Goal: Transaction & Acquisition: Purchase product/service

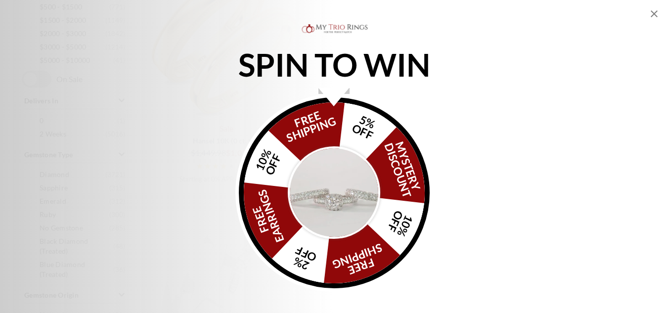
scroll to position [494, 0]
click at [654, 15] on icon "Close popup" at bounding box center [654, 14] width 12 height 12
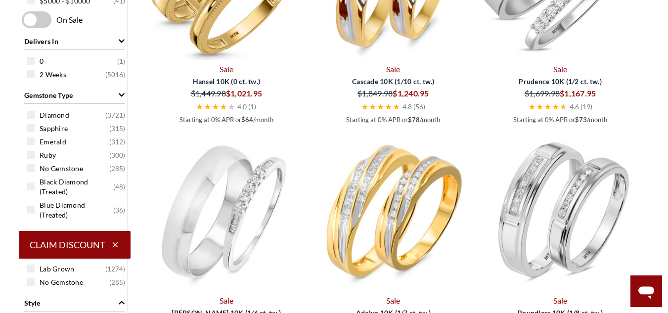
scroll to position [0, 0]
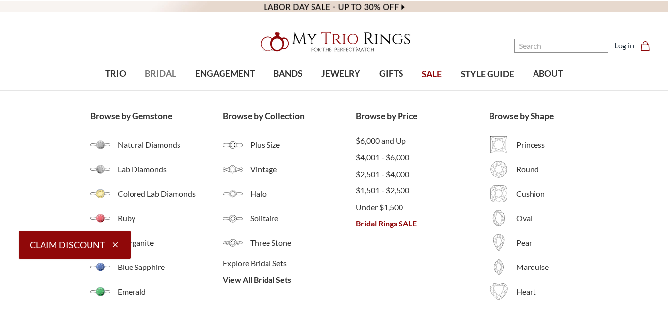
click at [168, 69] on span "BRIDAL" at bounding box center [160, 73] width 31 height 13
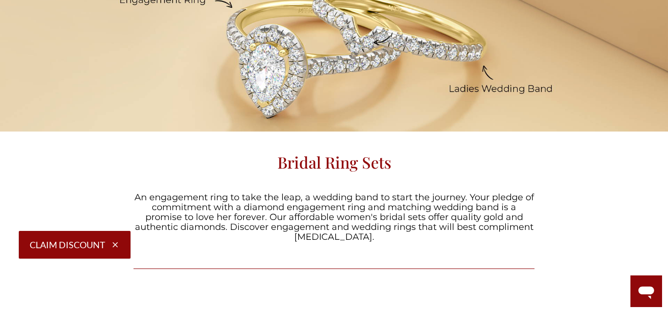
scroll to position [158, 0]
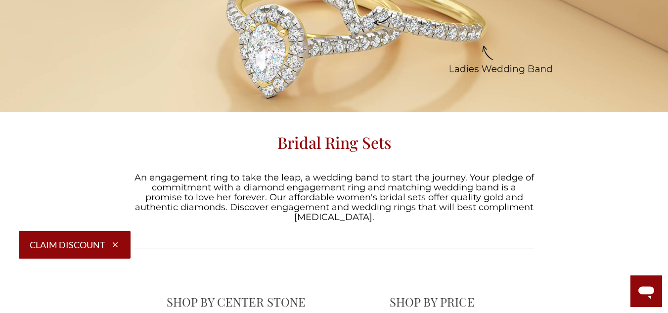
click at [115, 246] on icon "button" at bounding box center [115, 244] width 9 height 9
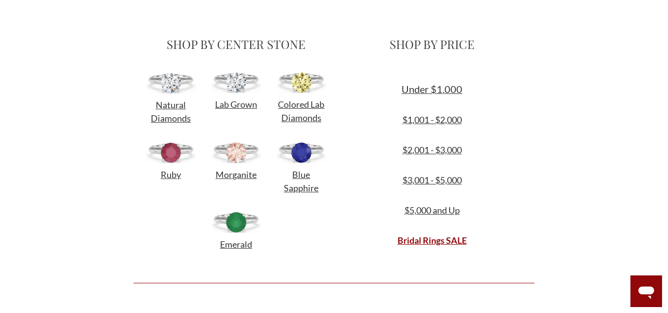
scroll to position [422, 0]
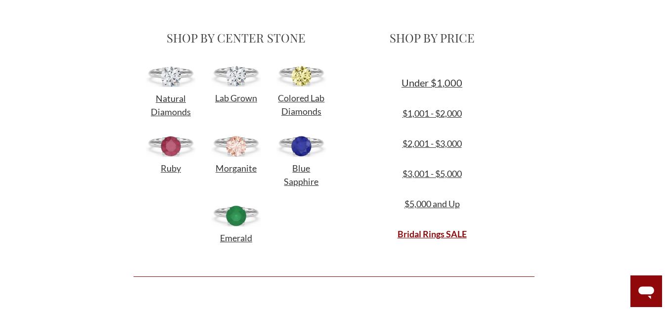
click at [174, 155] on img at bounding box center [171, 145] width 50 height 21
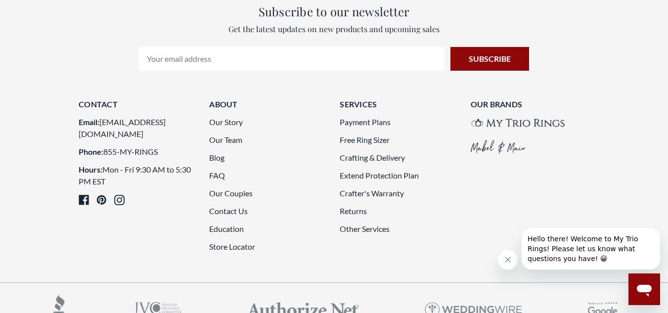
scroll to position [2332, 0]
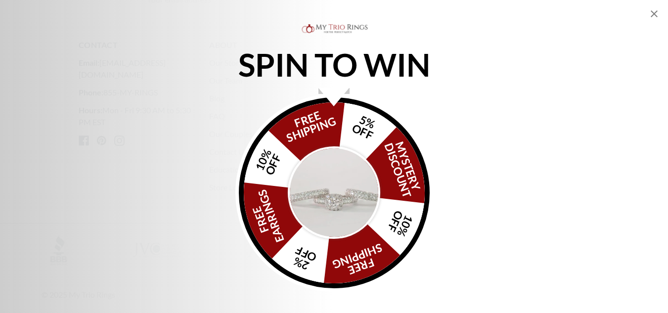
click at [655, 13] on icon "Close popup" at bounding box center [653, 13] width 7 height 7
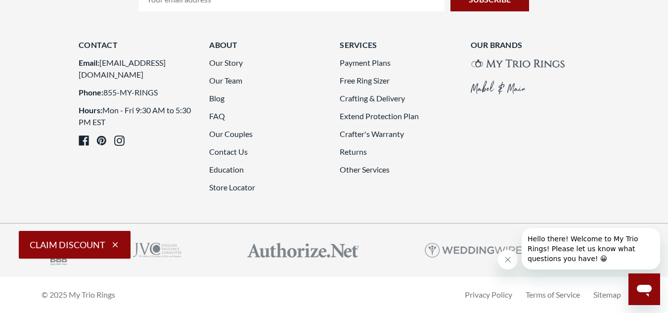
click at [506, 262] on icon "Close message from company" at bounding box center [508, 259] width 8 height 8
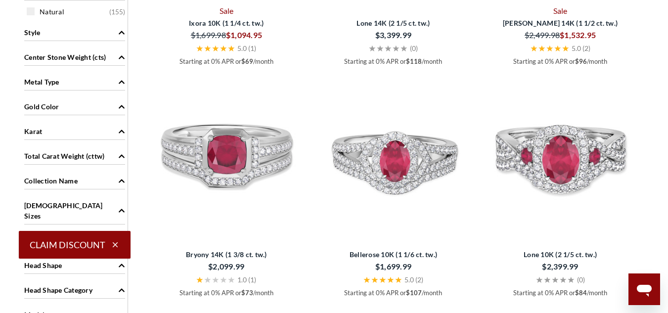
scroll to position [624, 0]
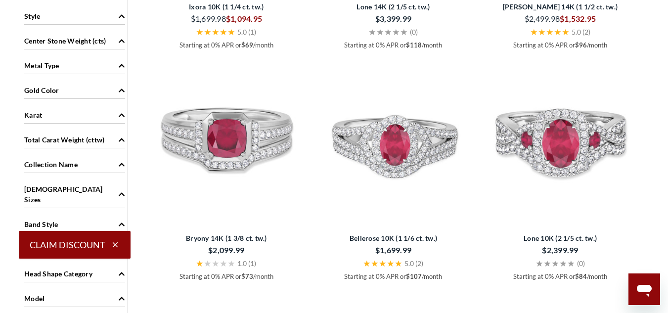
click at [124, 65] on icon "Metal Type" at bounding box center [121, 65] width 7 height 7
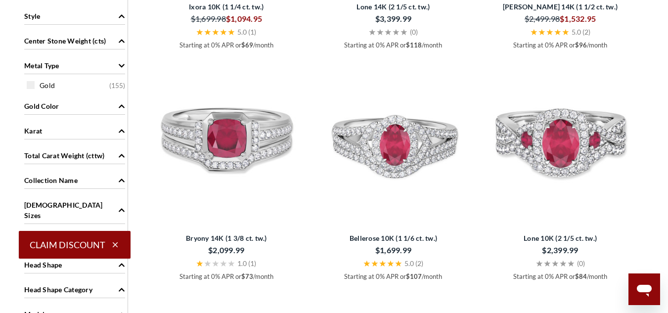
click at [120, 107] on icon "Gold Color" at bounding box center [122, 105] width 6 height 3
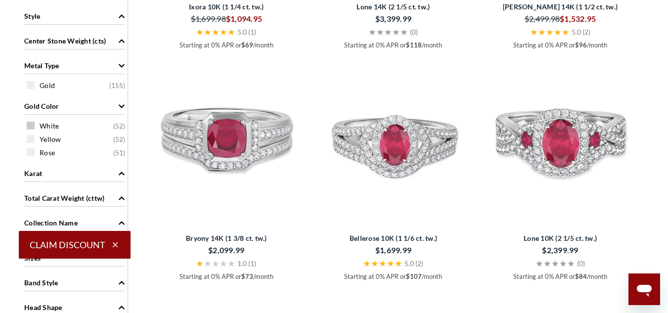
click at [54, 124] on span "White" at bounding box center [49, 126] width 19 height 10
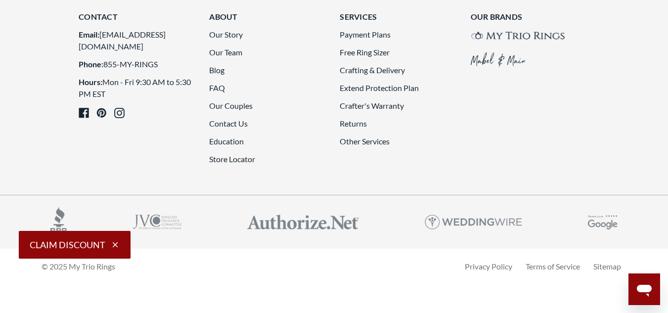
scroll to position [2552, 0]
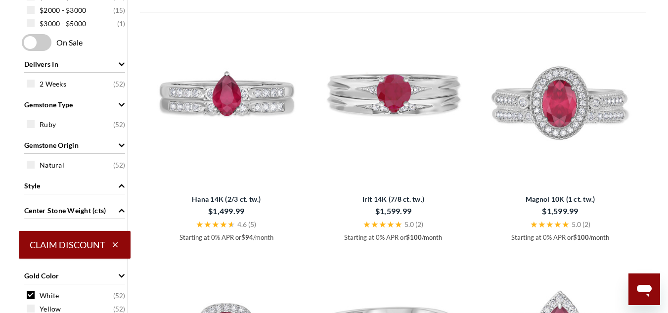
scroll to position [481, 0]
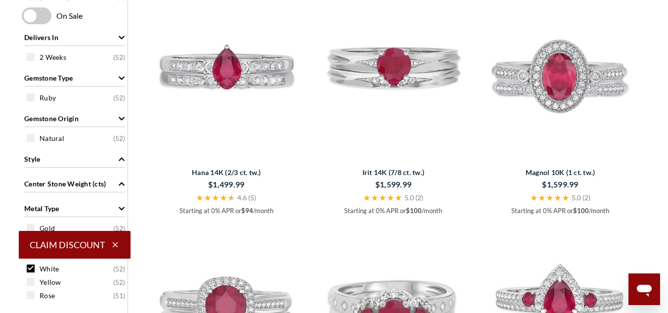
click at [116, 247] on icon "button" at bounding box center [115, 244] width 9 height 9
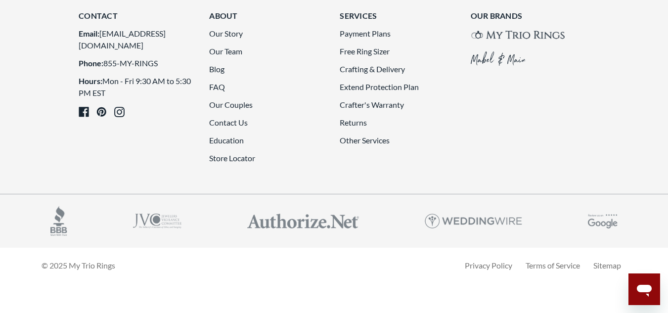
scroll to position [2154, 0]
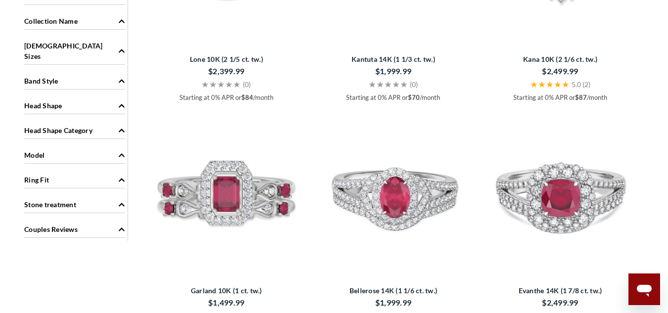
scroll to position [845, 0]
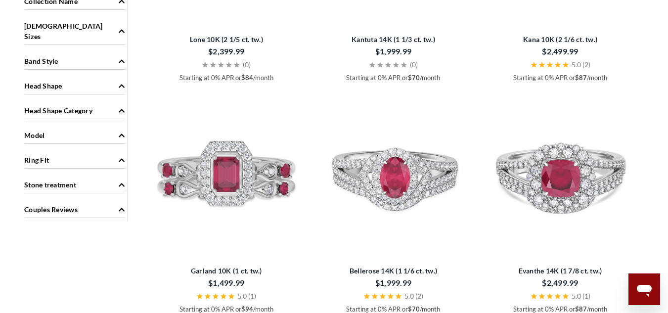
click at [122, 107] on icon "Head Shape Category" at bounding box center [121, 110] width 7 height 7
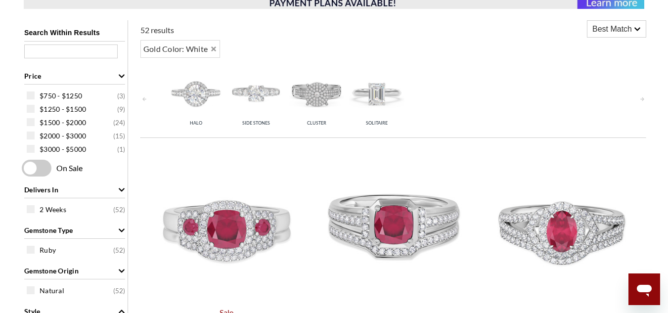
scroll to position [322, 0]
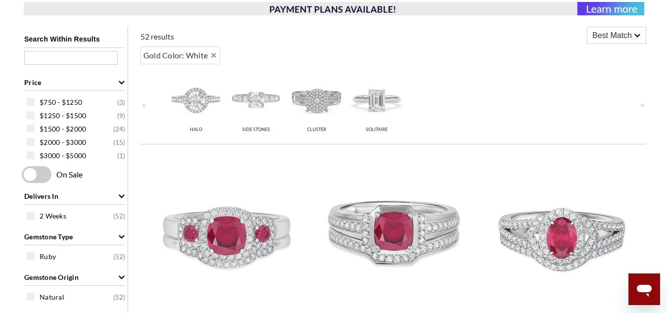
click at [379, 100] on img at bounding box center [376, 99] width 55 height 55
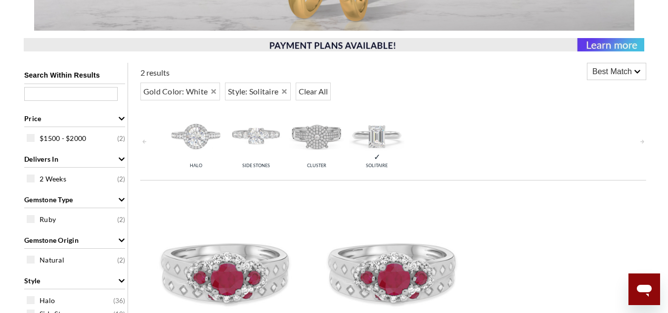
scroll to position [289, 0]
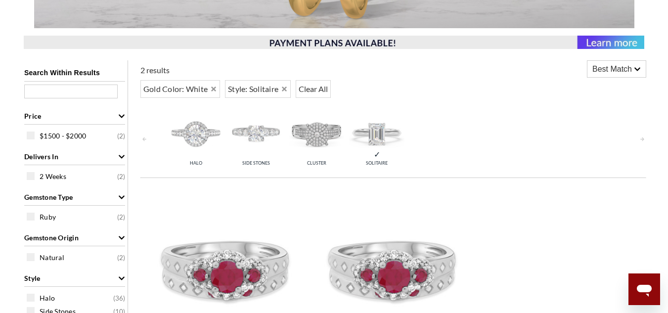
click at [313, 134] on img at bounding box center [316, 132] width 55 height 55
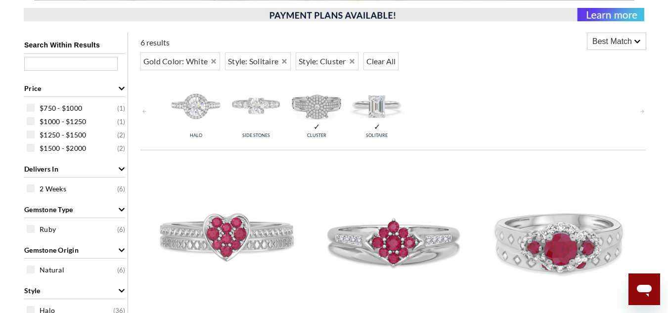
scroll to position [298, 0]
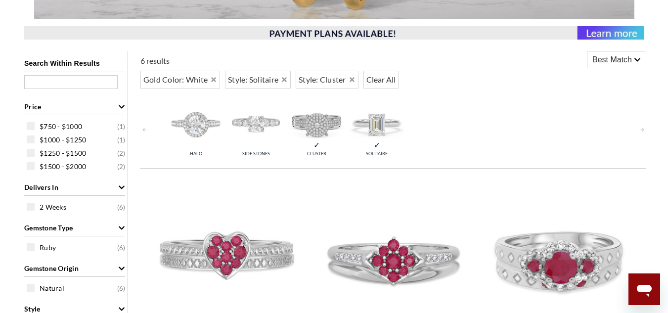
click at [257, 124] on img at bounding box center [255, 123] width 55 height 55
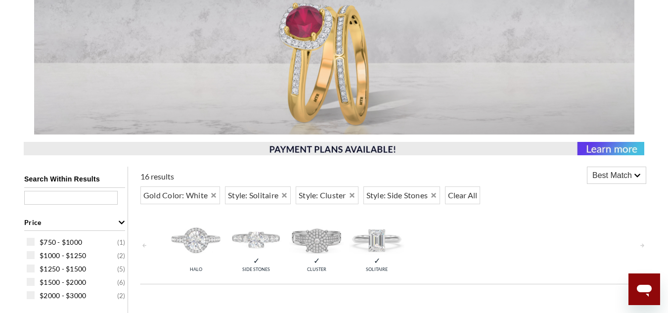
scroll to position [186, 0]
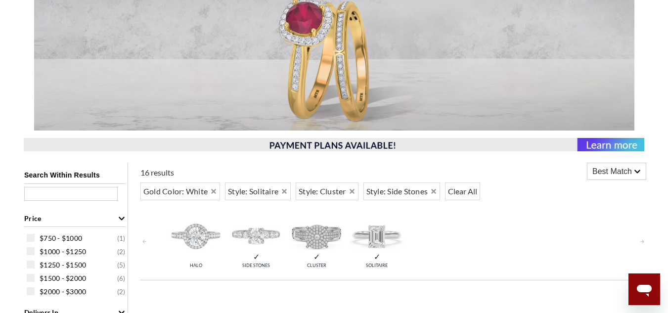
click at [191, 237] on img at bounding box center [195, 235] width 55 height 55
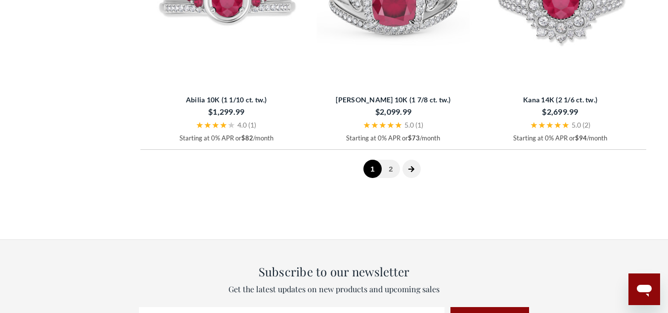
scroll to position [2642, 0]
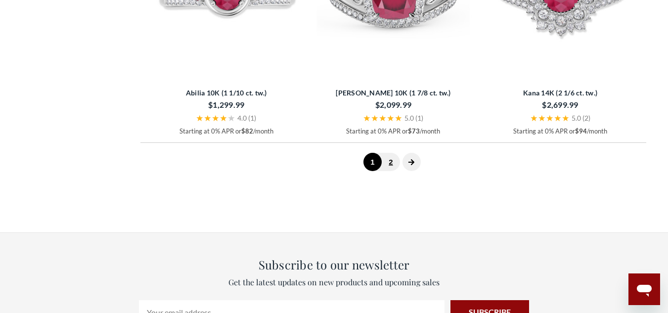
click at [392, 171] on link "2" at bounding box center [390, 162] width 18 height 18
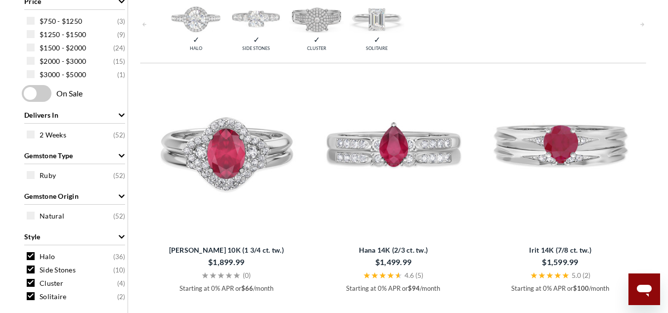
scroll to position [436, 0]
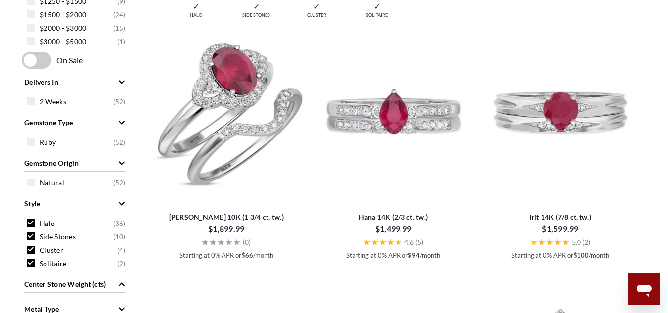
click at [248, 157] on img at bounding box center [226, 116] width 159 height 159
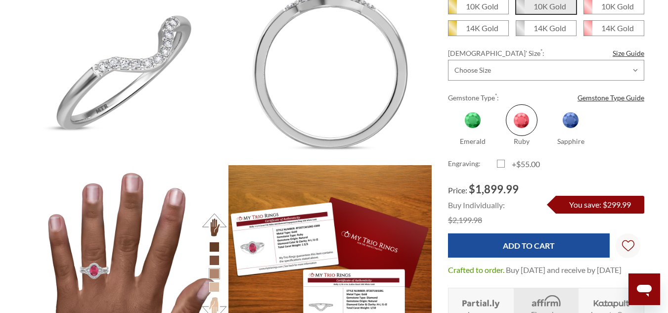
scroll to position [843, 0]
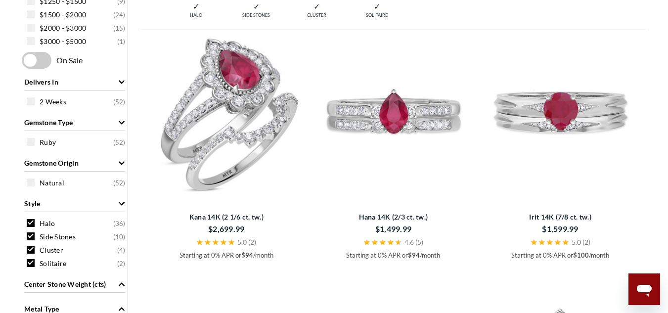
click at [224, 146] on img at bounding box center [226, 116] width 159 height 159
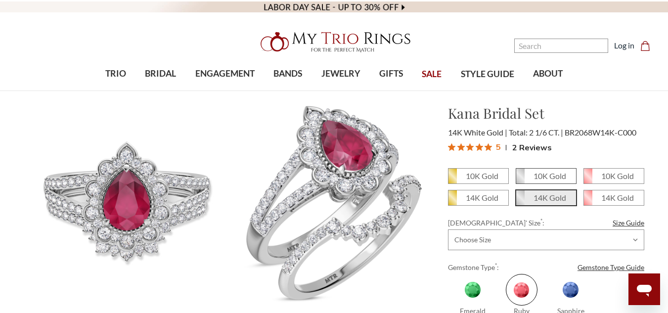
click at [550, 174] on em "10K Gold" at bounding box center [549, 175] width 33 height 9
click at [520, 179] on input "10K Gold" at bounding box center [519, 179] width 0 height 0
radio input "true"
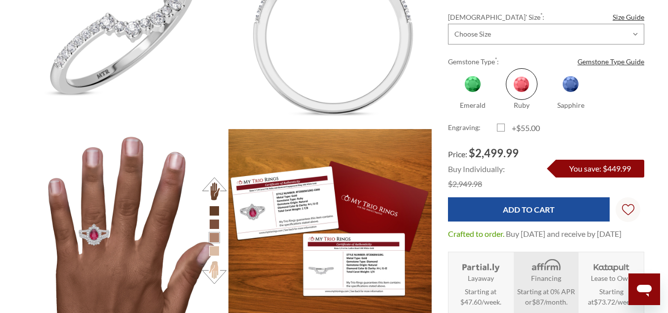
scroll to position [810, 0]
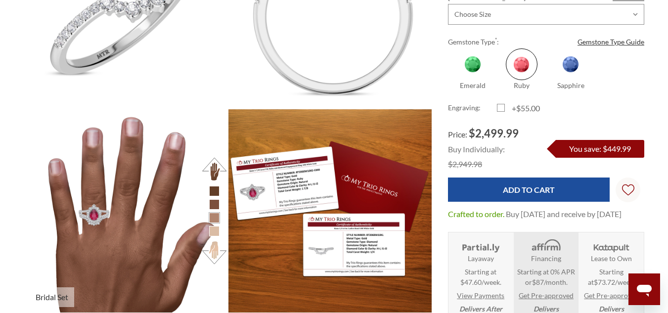
click at [211, 233] on li at bounding box center [214, 231] width 10 height 10
click at [214, 231] on li at bounding box center [214, 231] width 10 height 10
click at [212, 251] on button at bounding box center [214, 252] width 27 height 27
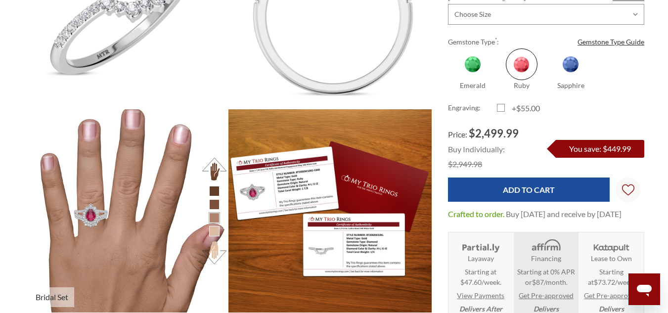
click at [92, 212] on img at bounding box center [125, 210] width 223 height 223
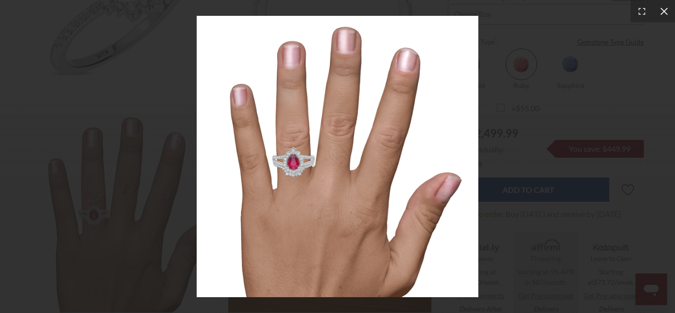
click at [662, 10] on icon at bounding box center [664, 11] width 10 height 10
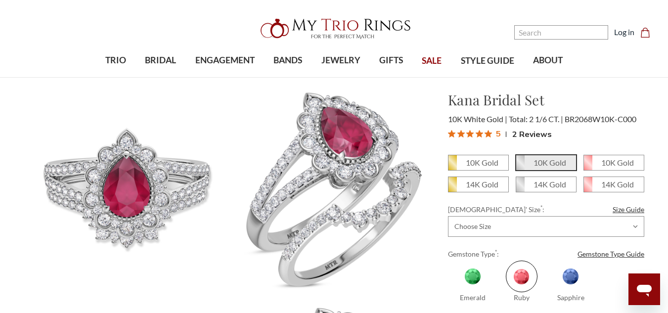
scroll to position [0, 0]
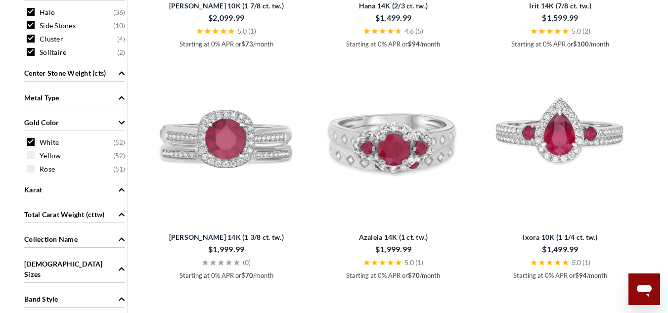
scroll to position [719, 0]
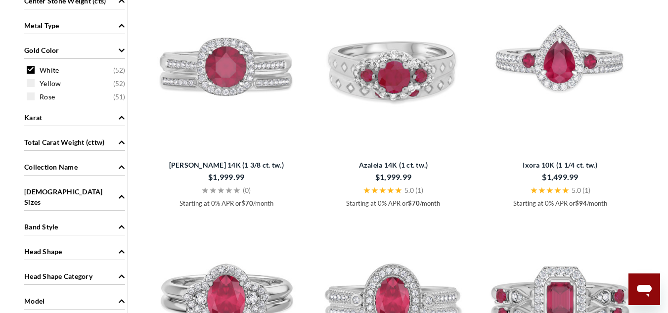
click at [566, 89] on img at bounding box center [559, 64] width 159 height 159
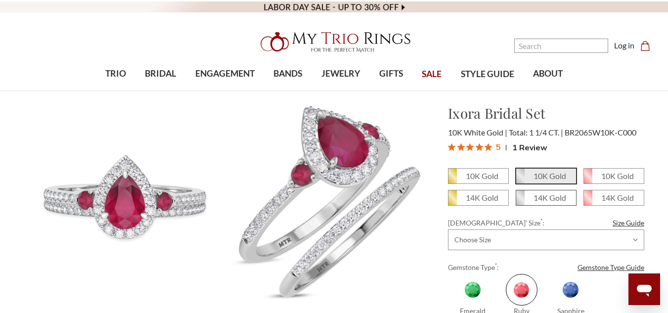
click at [570, 198] on span "14K Gold" at bounding box center [546, 197] width 60 height 15
click at [520, 201] on input "14K Gold" at bounding box center [519, 201] width 0 height 0
radio input "true"
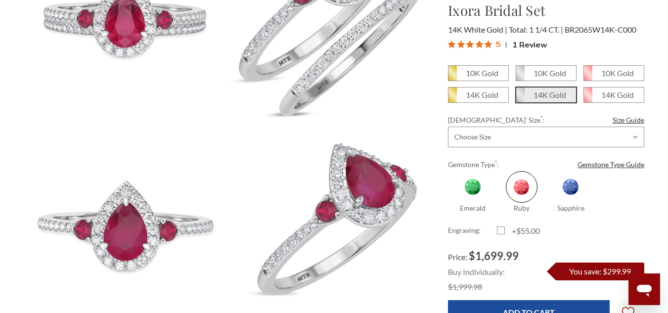
scroll to position [227, 0]
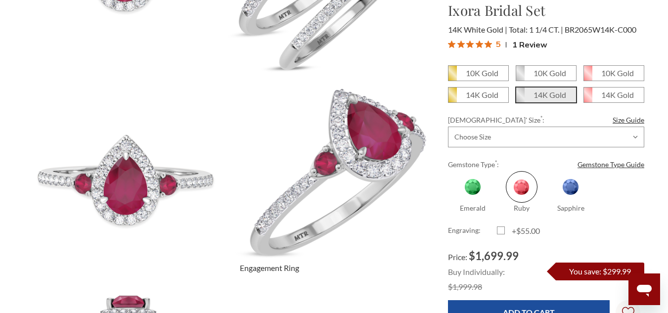
drag, startPoint x: 670, startPoint y: 309, endPoint x: 399, endPoint y: 270, distance: 273.0
click at [399, 270] on img at bounding box center [329, 181] width 223 height 223
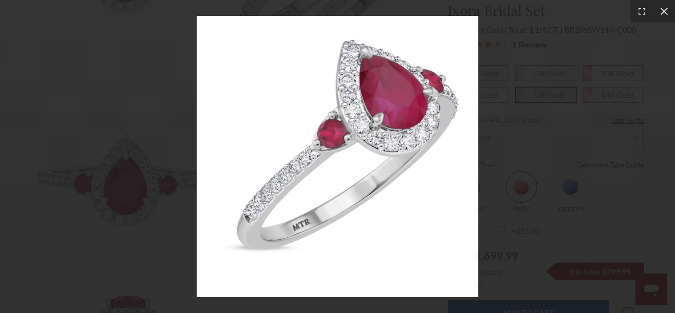
click at [662, 10] on icon at bounding box center [664, 11] width 10 height 10
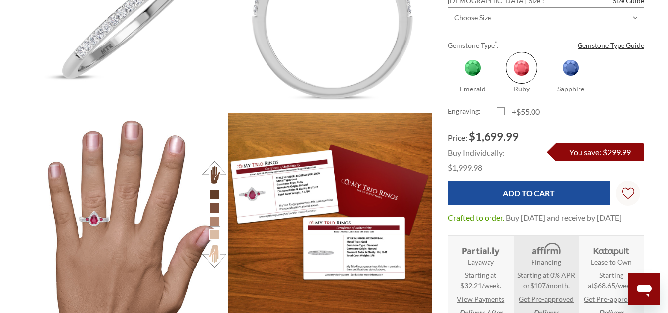
scroll to position [834, 0]
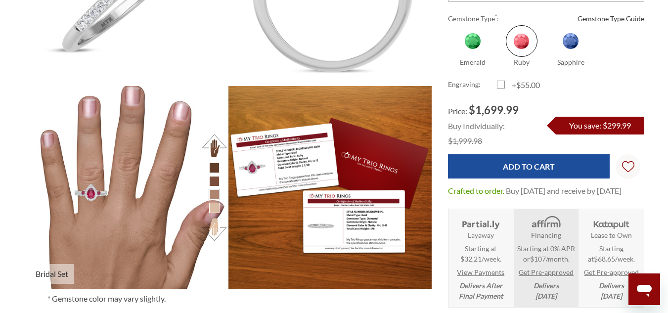
click at [126, 207] on img at bounding box center [125, 187] width 223 height 223
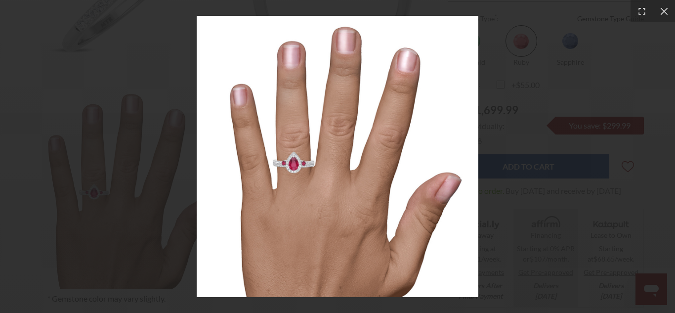
click at [293, 165] on img at bounding box center [338, 157] width 282 height 282
click at [666, 8] on icon at bounding box center [663, 10] width 7 height 7
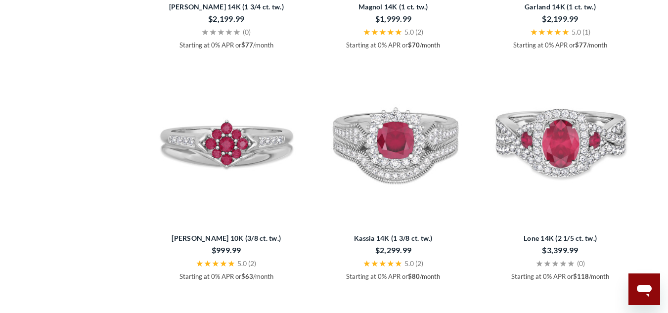
scroll to position [1135, 0]
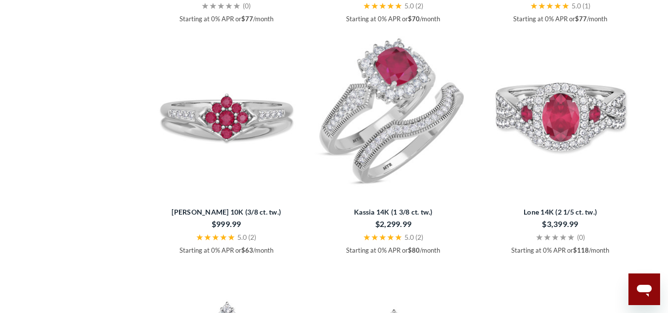
click at [402, 146] on img at bounding box center [393, 111] width 159 height 159
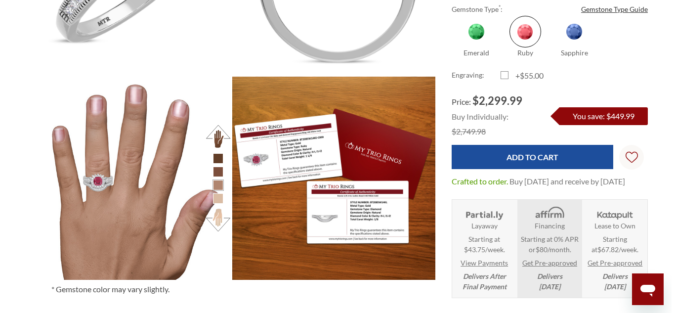
scroll to position [398, 613]
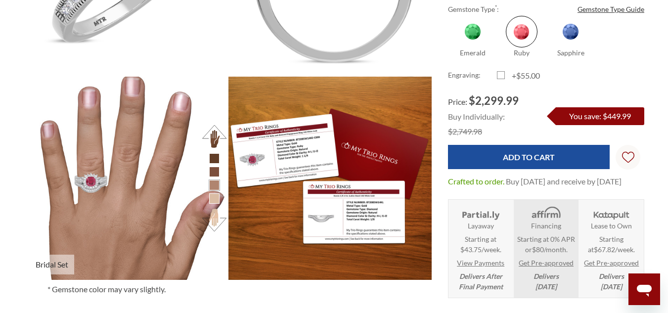
click at [105, 181] on img at bounding box center [125, 177] width 223 height 223
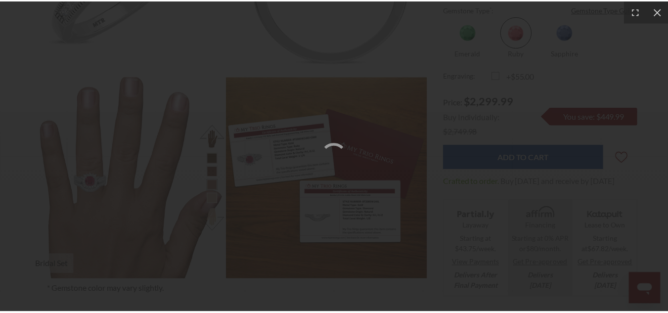
scroll to position [8, 8]
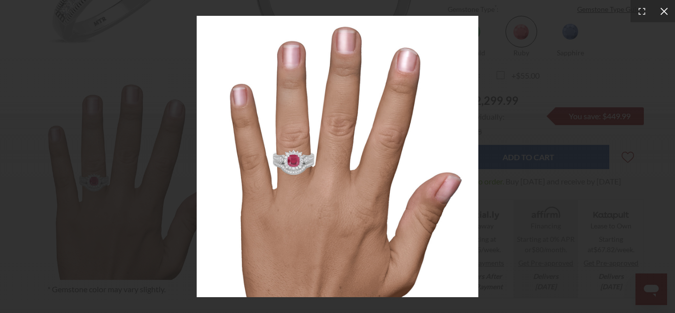
click at [667, 10] on icon at bounding box center [664, 11] width 10 height 10
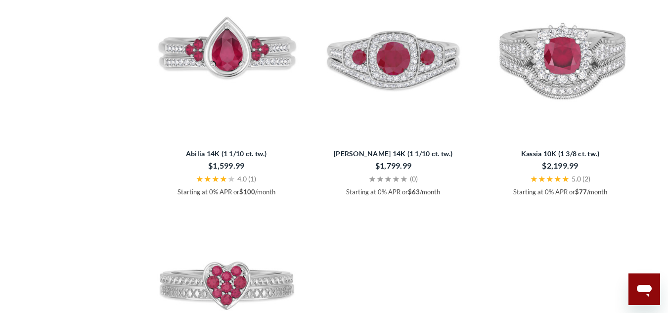
scroll to position [1933, 0]
